Goal: Check status: Check status

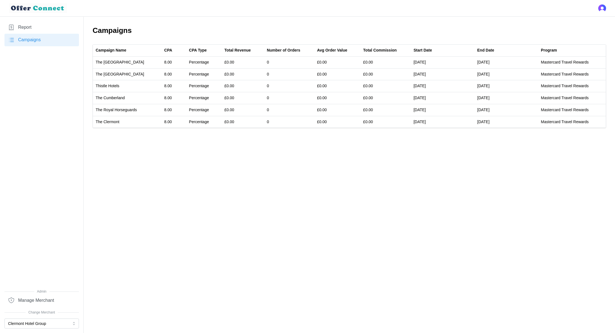
click at [21, 25] on span "Report" at bounding box center [24, 27] width 13 height 7
click at [34, 325] on button "Clermont Hotel Group" at bounding box center [41, 324] width 74 height 10
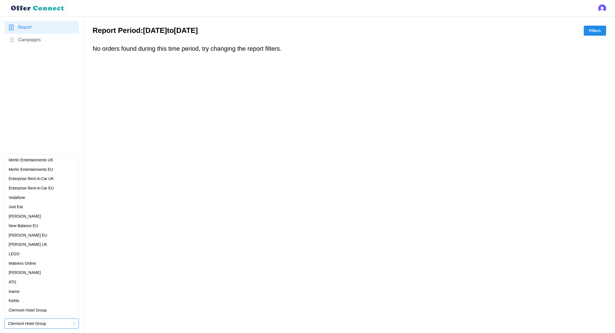
click at [49, 178] on p "Enterprise Rent-A-Car UK" at bounding box center [31, 179] width 45 height 6
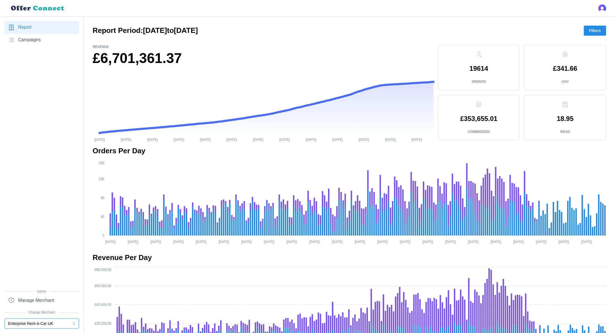
click at [43, 322] on button "Enterprise Rent-A-Car UK" at bounding box center [41, 324] width 74 height 10
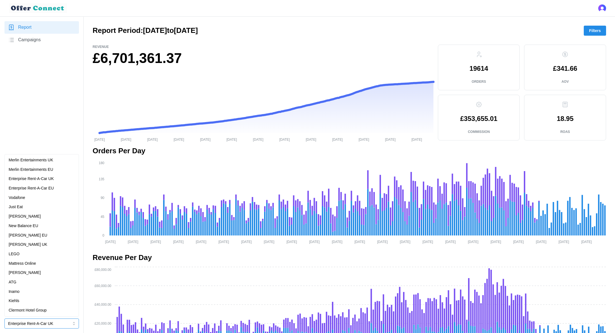
click at [64, 167] on div "Merlin Entertainments EU" at bounding box center [42, 170] width 66 height 6
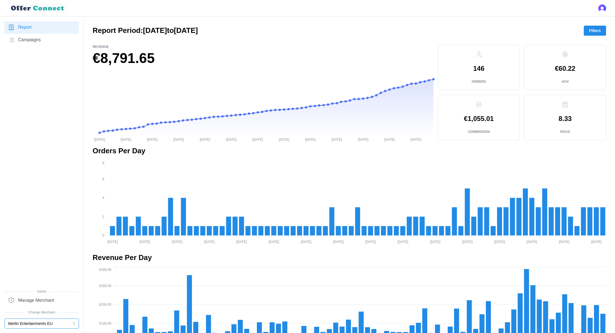
click at [52, 324] on button "Merlin Entertainments EU" at bounding box center [41, 324] width 74 height 10
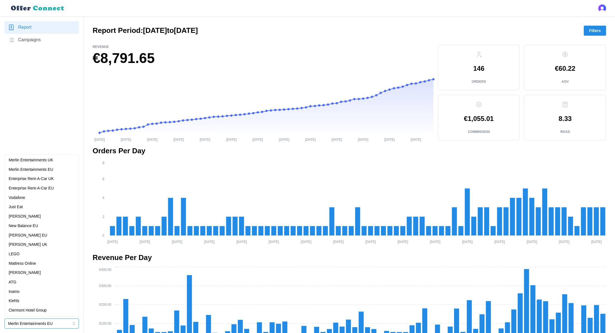
click at [64, 161] on div "Merlin Entertainments UK" at bounding box center [42, 160] width 66 height 6
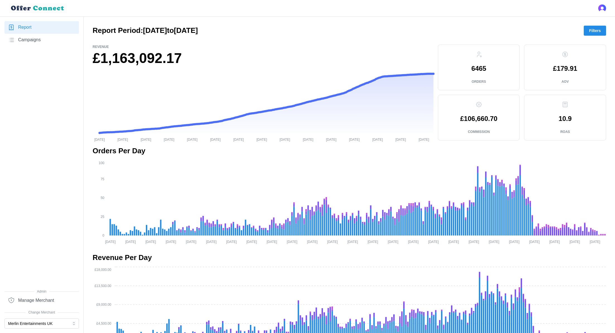
click at [594, 28] on span "Filters" at bounding box center [595, 30] width 12 height 9
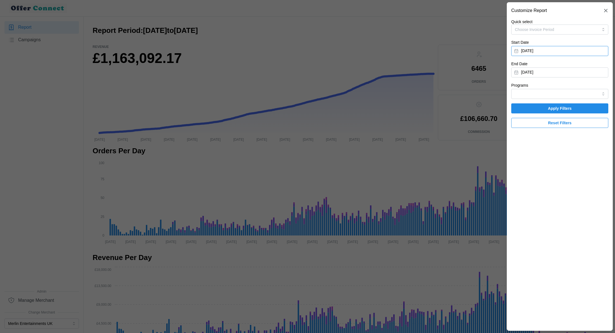
click at [571, 50] on button "[DATE]" at bounding box center [559, 51] width 97 height 10
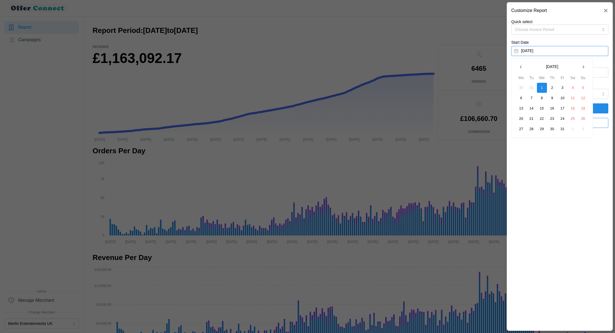
click at [571, 50] on button "[DATE]" at bounding box center [559, 51] width 97 height 10
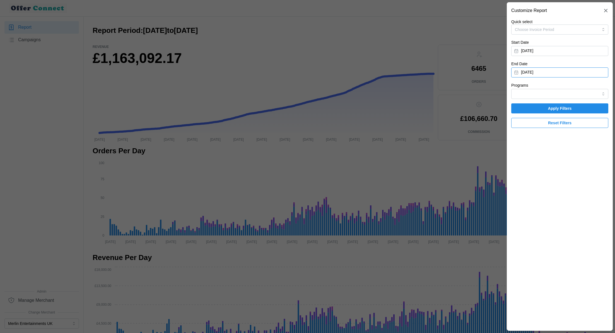
click at [590, 69] on button "[DATE]" at bounding box center [559, 72] width 97 height 10
click at [520, 88] on icon "button" at bounding box center [521, 88] width 4 height 4
click at [550, 149] on button "31" at bounding box center [552, 151] width 10 height 10
click at [590, 105] on span "Apply Filters" at bounding box center [560, 108] width 86 height 9
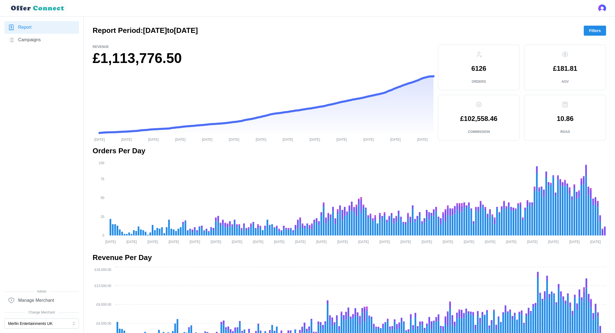
click at [603, 30] on button "Filters" at bounding box center [595, 31] width 22 height 10
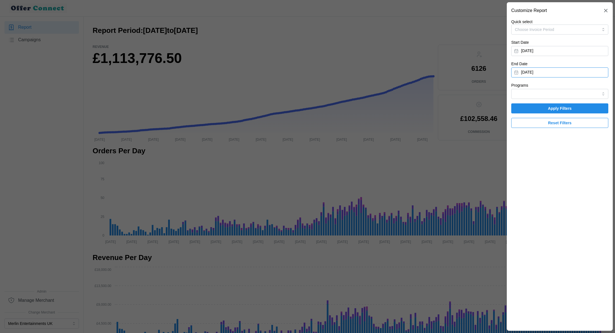
click at [574, 69] on button "[DATE]" at bounding box center [559, 72] width 97 height 10
click at [545, 129] on button "16" at bounding box center [542, 130] width 10 height 10
click at [575, 104] on span "Apply Filters" at bounding box center [560, 108] width 86 height 9
